Goal: Check status: Check status

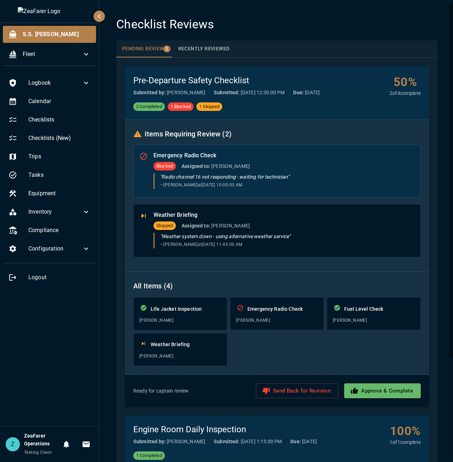
click at [304, 168] on div "Blocked Assigned to: [PERSON_NAME]" at bounding box center [283, 166] width 261 height 9
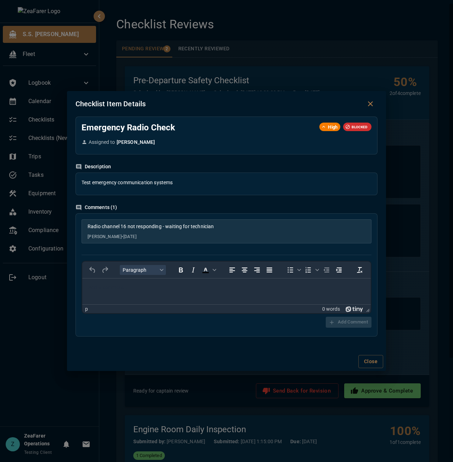
click at [420, 222] on div "Checklist Item Details Emergency Radio Check High BLOCKED Assigned to [PERSON_N…" at bounding box center [226, 231] width 453 height 462
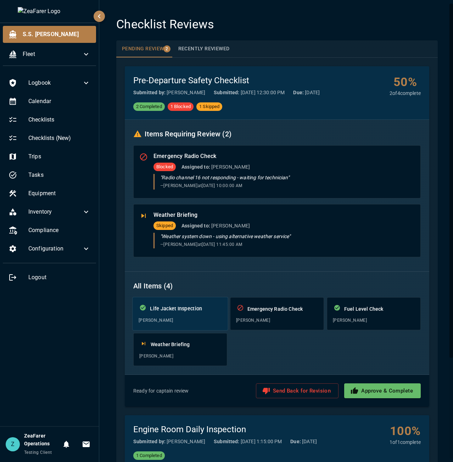
click at [187, 326] on div "Life Jacket Inspection [PERSON_NAME]" at bounding box center [180, 314] width 96 height 34
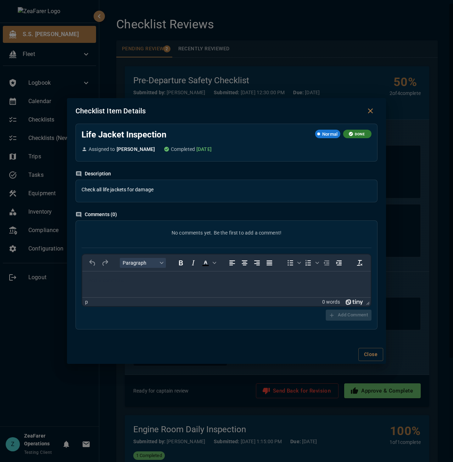
click at [404, 236] on div "Checklist Item Details Life Jacket Inspection Normal DONE Assigned to [PERSON_N…" at bounding box center [226, 231] width 453 height 462
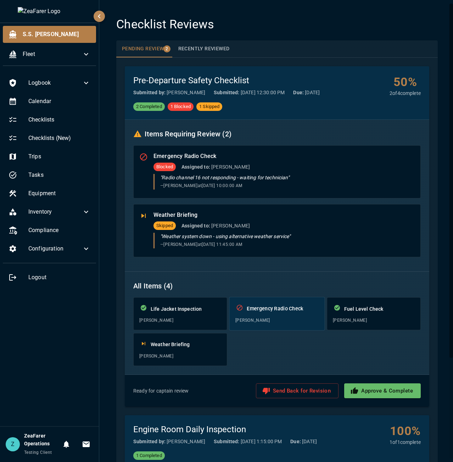
click at [253, 305] on p "Emergency Radio Check" at bounding box center [283, 308] width 72 height 7
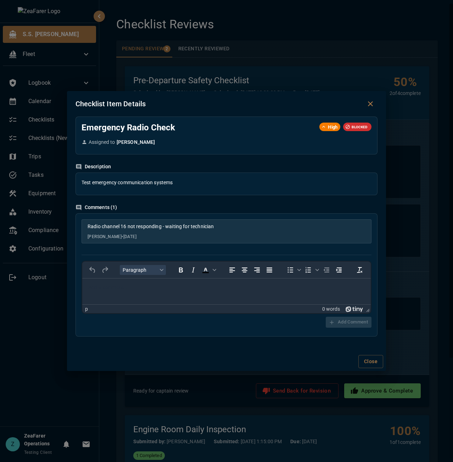
click at [403, 246] on div "Checklist Item Details Emergency Radio Check High BLOCKED Assigned to [PERSON_N…" at bounding box center [226, 231] width 453 height 462
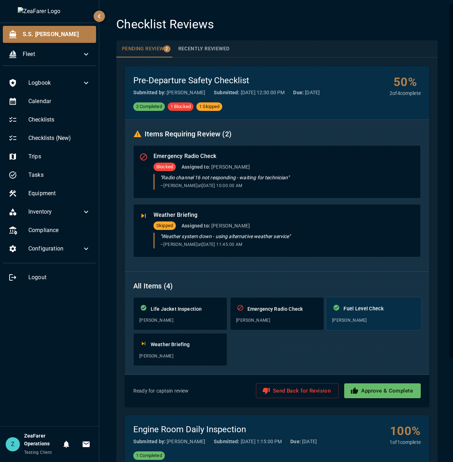
click at [369, 306] on p "Fuel Level Check" at bounding box center [379, 308] width 72 height 7
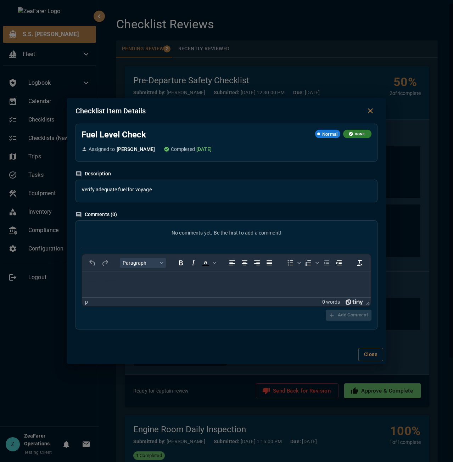
click at [402, 251] on div "Checklist Item Details Fuel Level Check Normal DONE Assigned to [PERSON_NAME] C…" at bounding box center [226, 231] width 453 height 462
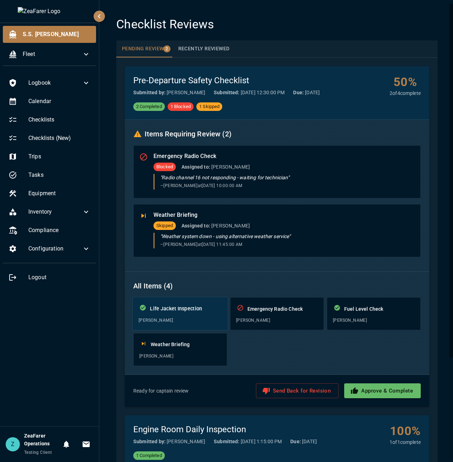
click at [182, 306] on p "Life Jacket Inspection" at bounding box center [186, 308] width 72 height 7
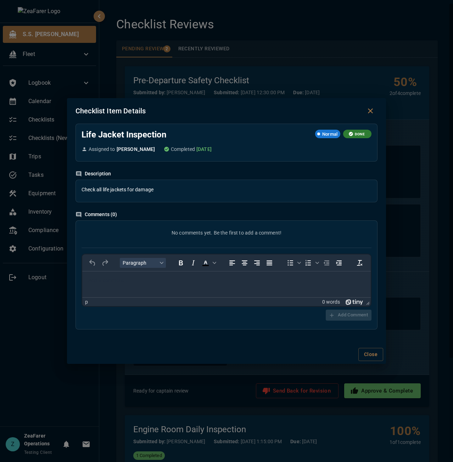
click at [415, 291] on div "Checklist Item Details Life Jacket Inspection Normal DONE Assigned to [PERSON_N…" at bounding box center [226, 231] width 453 height 462
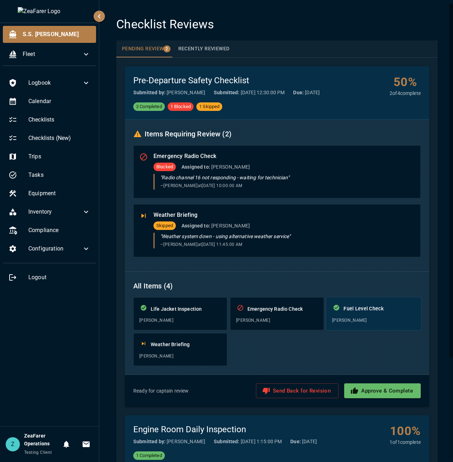
click at [369, 315] on div "Fuel Level Check [PERSON_NAME]" at bounding box center [374, 314] width 96 height 34
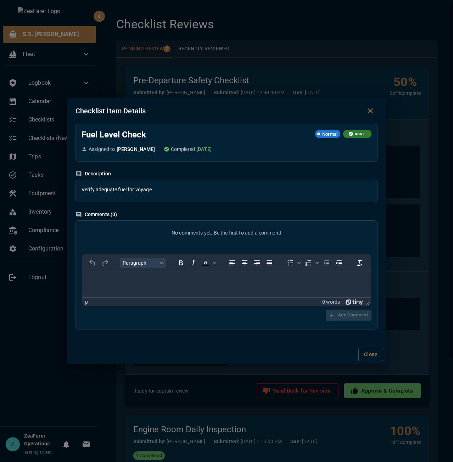
click at [266, 375] on div "Checklist Item Details Fuel Level Check Normal DONE Assigned to [PERSON_NAME] C…" at bounding box center [226, 231] width 453 height 462
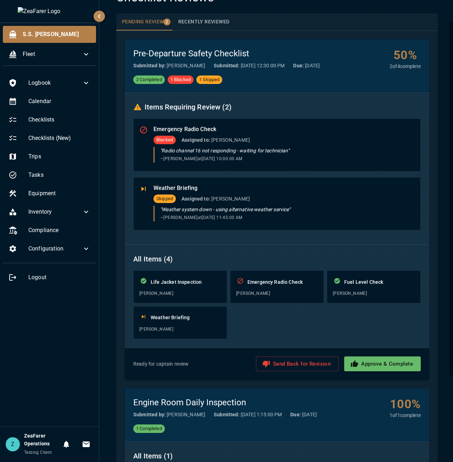
scroll to position [35, 0]
